Goal: Navigation & Orientation: Go to known website

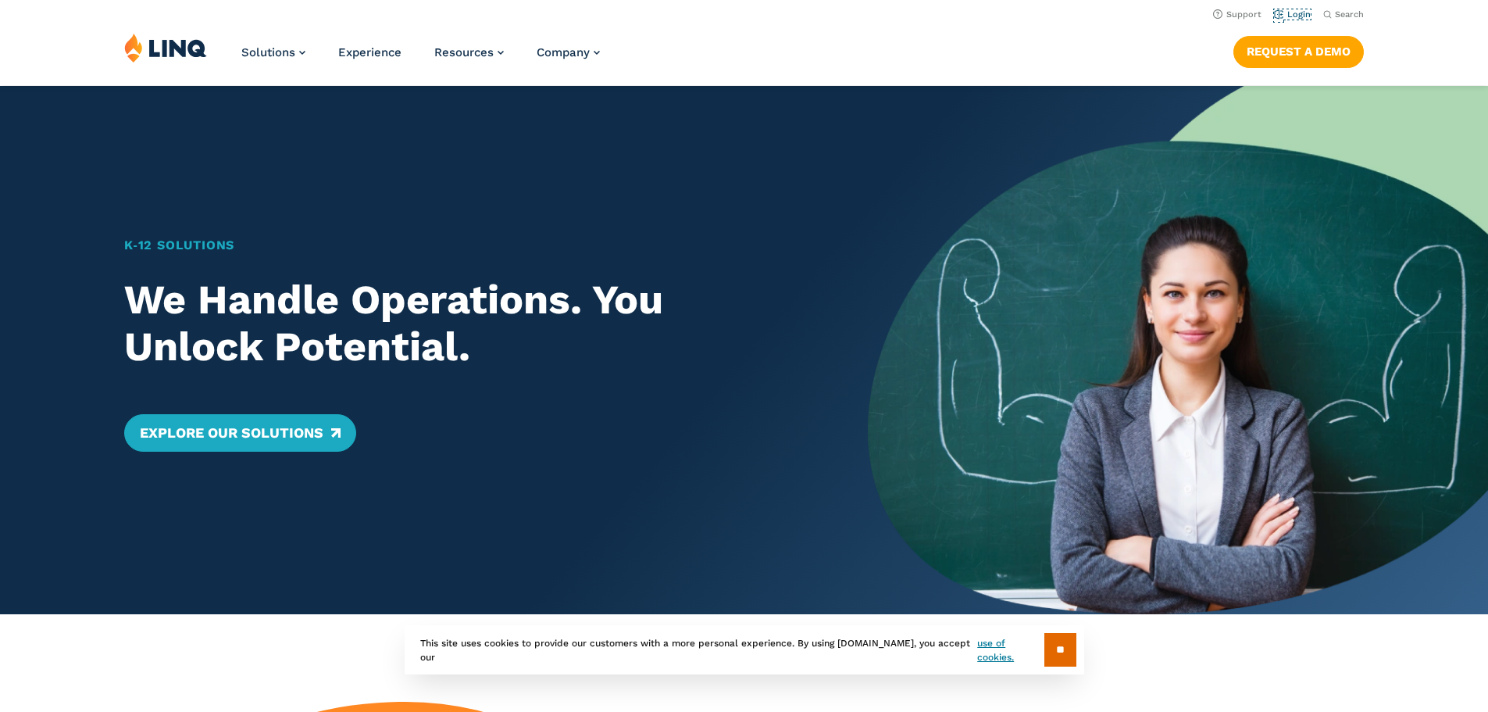
click at [1283, 9] on link "Login" at bounding box center [1292, 14] width 37 height 10
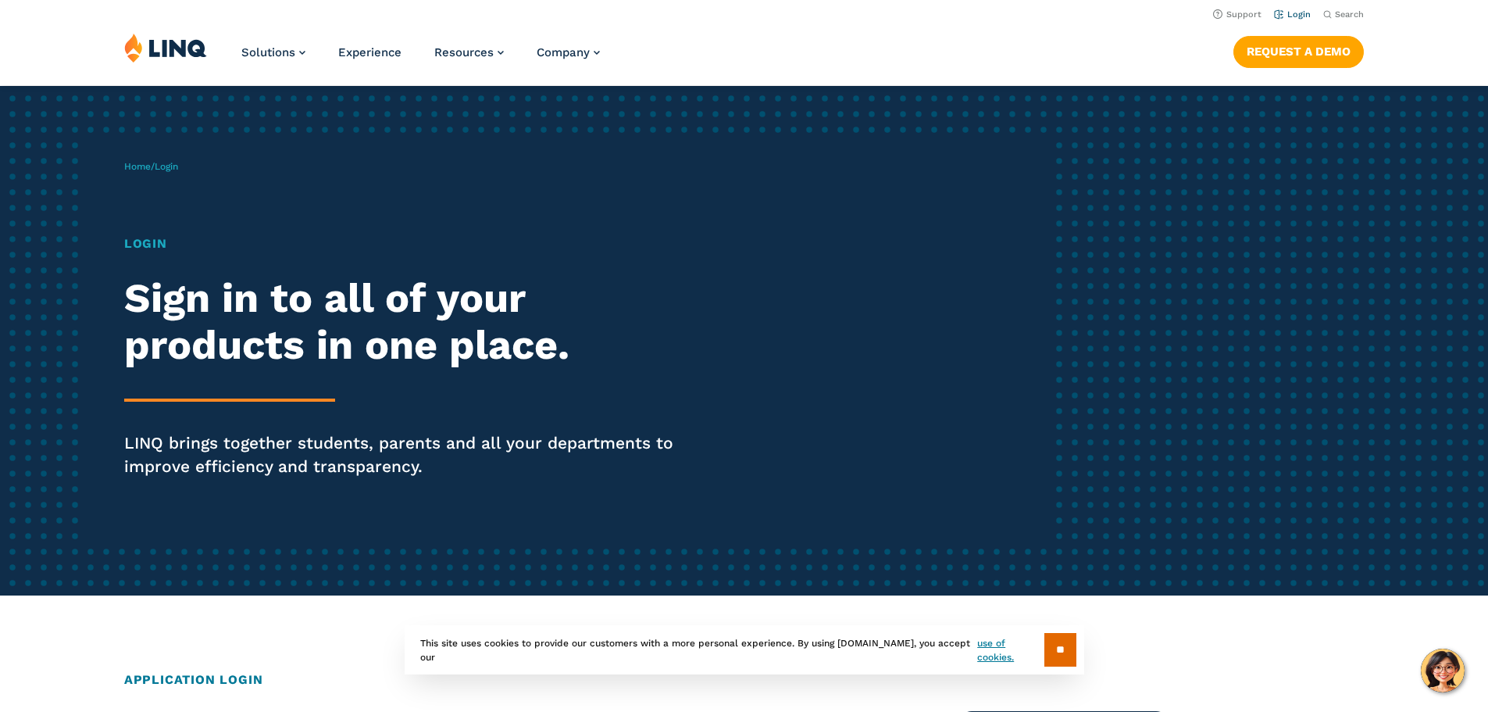
click at [1287, 9] on link "Login" at bounding box center [1292, 14] width 37 height 10
